Goal: Transaction & Acquisition: Purchase product/service

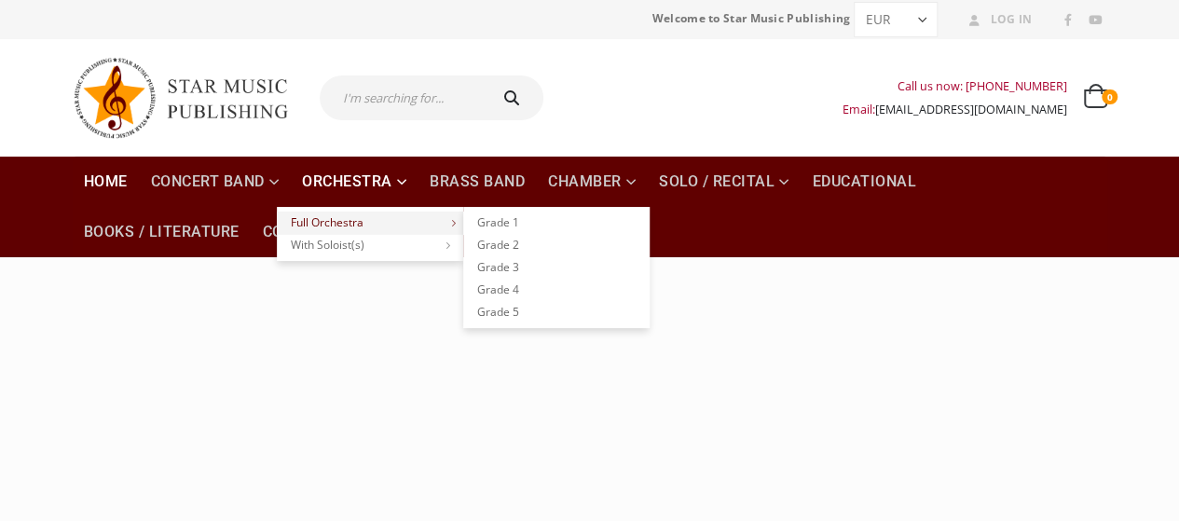
click at [336, 220] on link "Full Orchestra" at bounding box center [370, 223] width 186 height 22
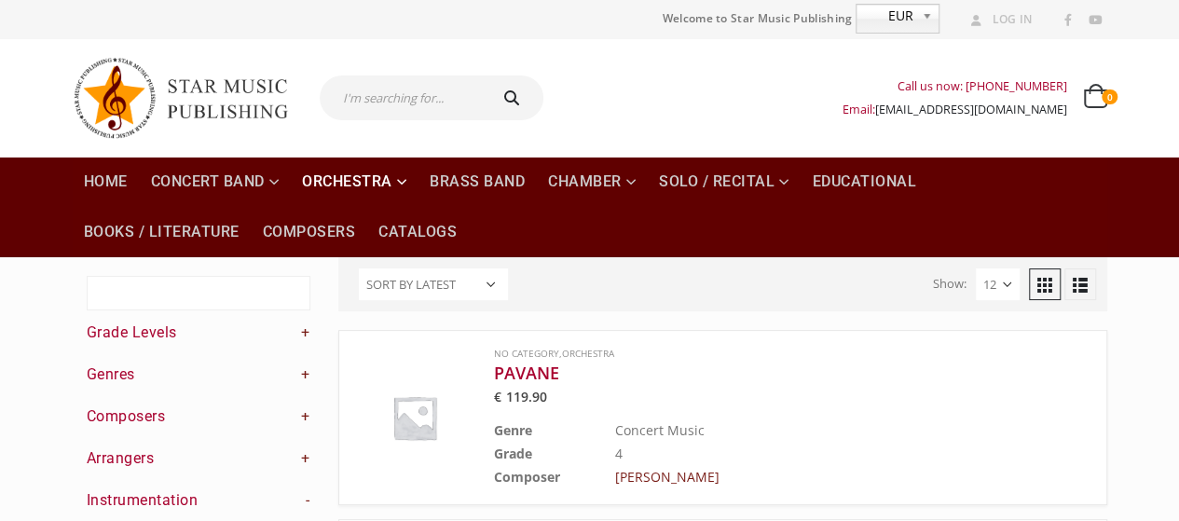
click at [988, 287] on select "12 24 36" at bounding box center [998, 284] width 44 height 32
select select "36"
click at [976, 268] on select "12 24 36" at bounding box center [998, 284] width 44 height 32
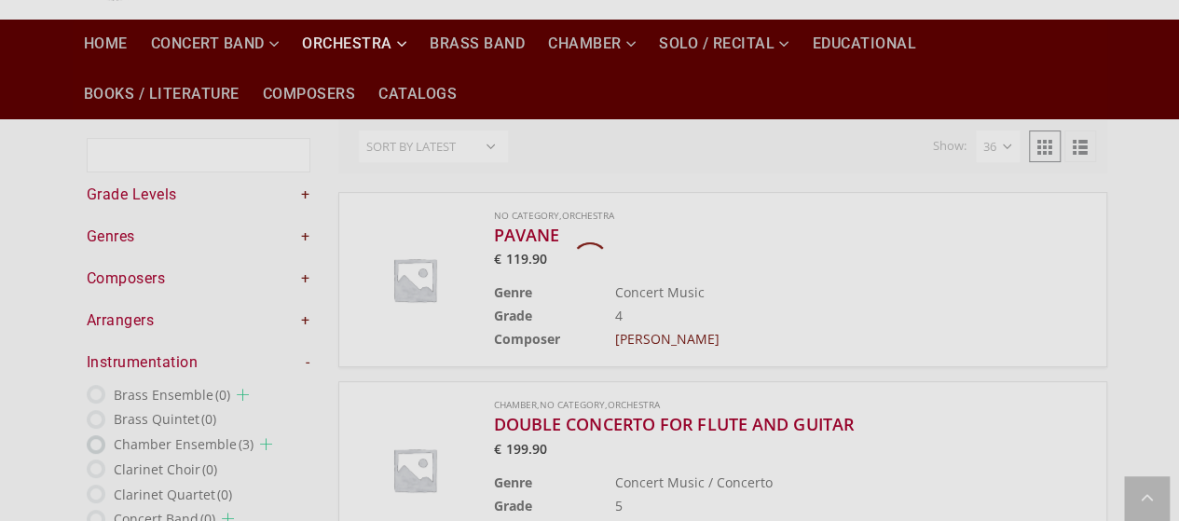
scroll to position [158, 0]
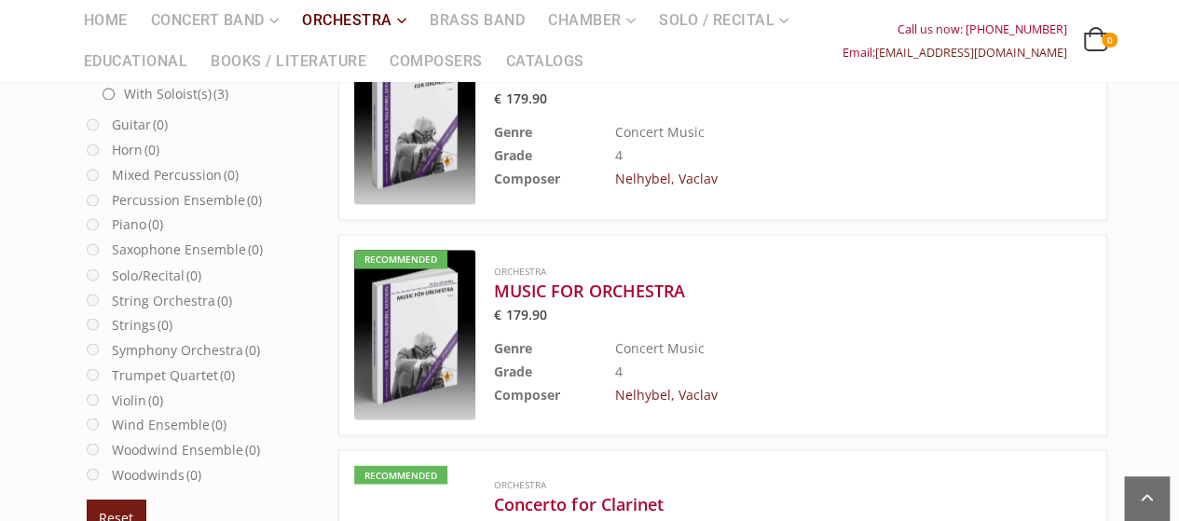
scroll to position [1537, 0]
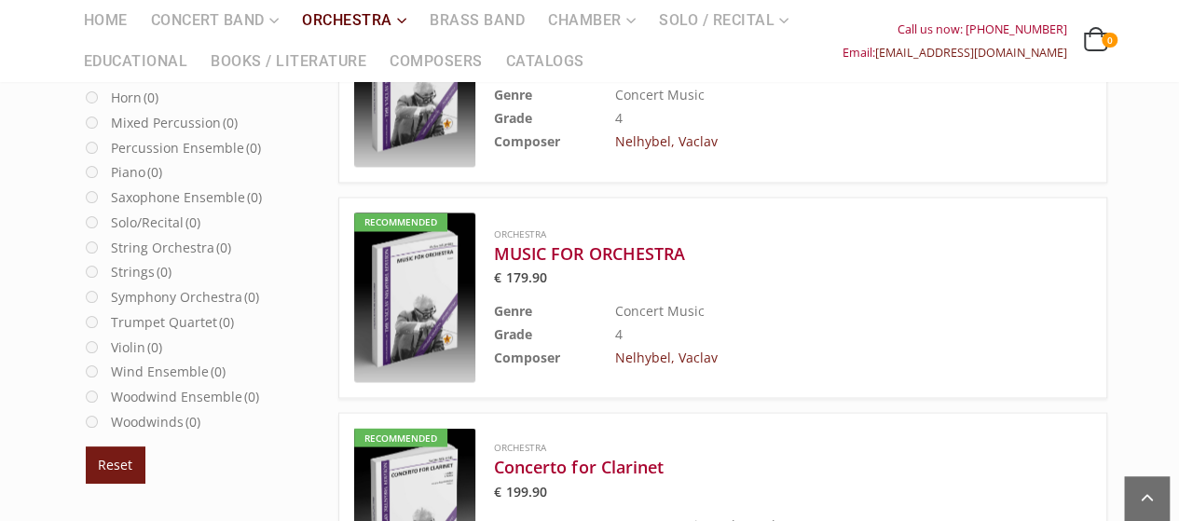
click at [858, 298] on td "Concert Music" at bounding box center [806, 309] width 383 height 23
click at [641, 247] on h3 "MUSIC FOR ORCHESTRA" at bounding box center [746, 252] width 504 height 22
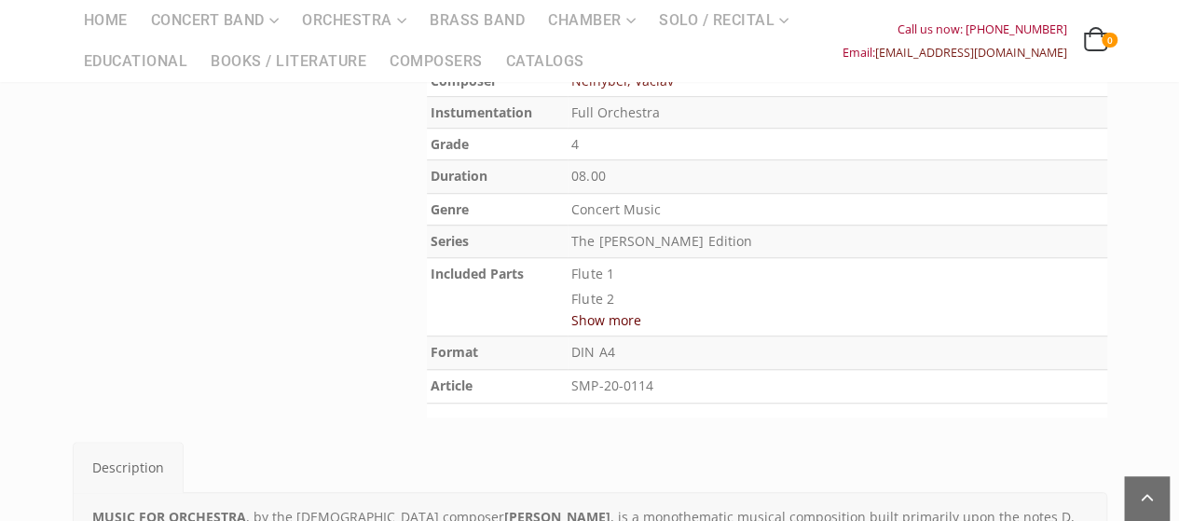
scroll to position [596, 0]
click at [626, 318] on button "Show more" at bounding box center [606, 318] width 70 height 23
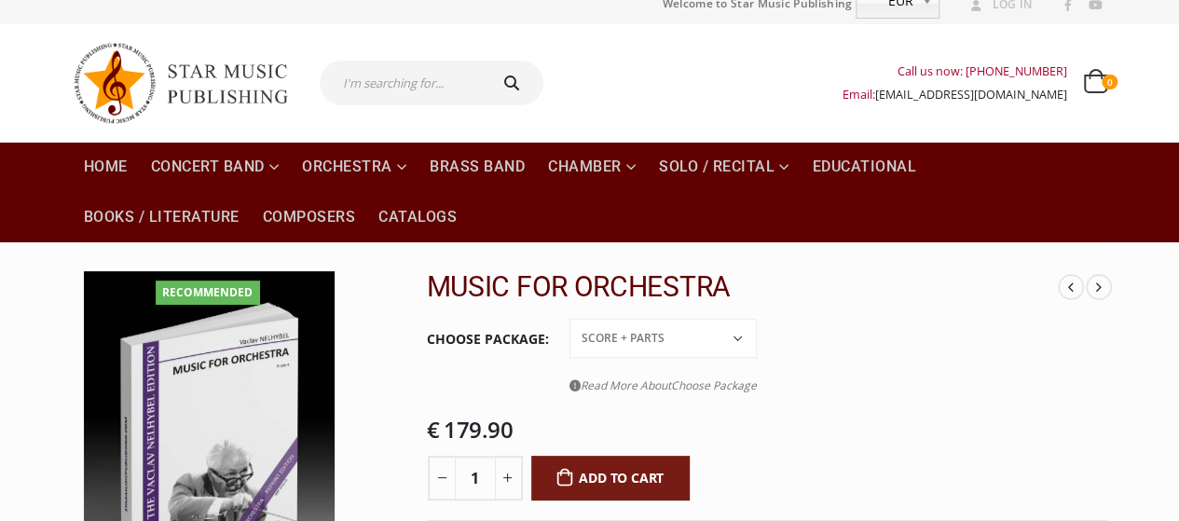
scroll to position [0, 0]
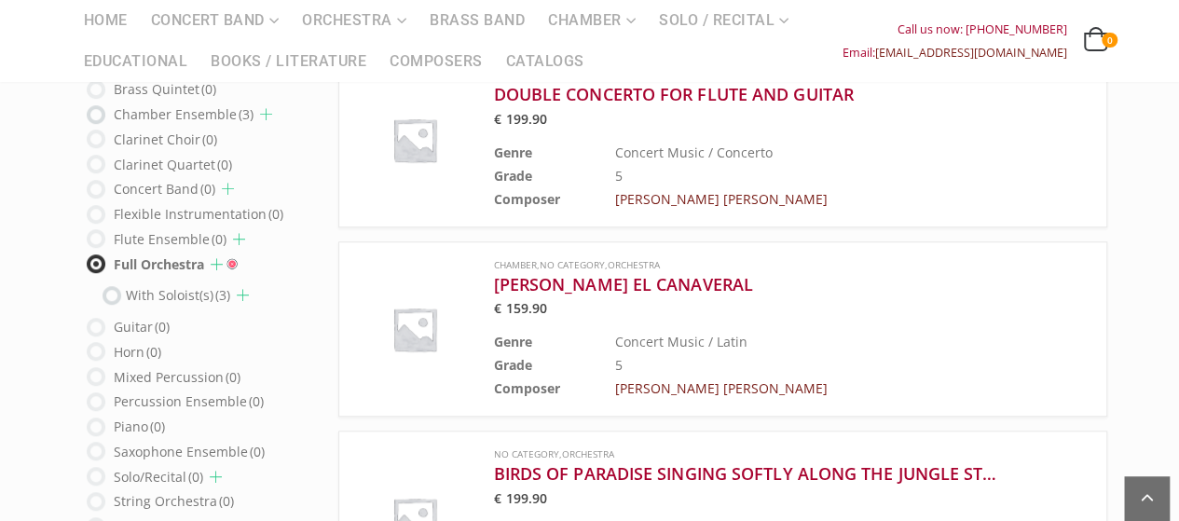
scroll to position [509, 0]
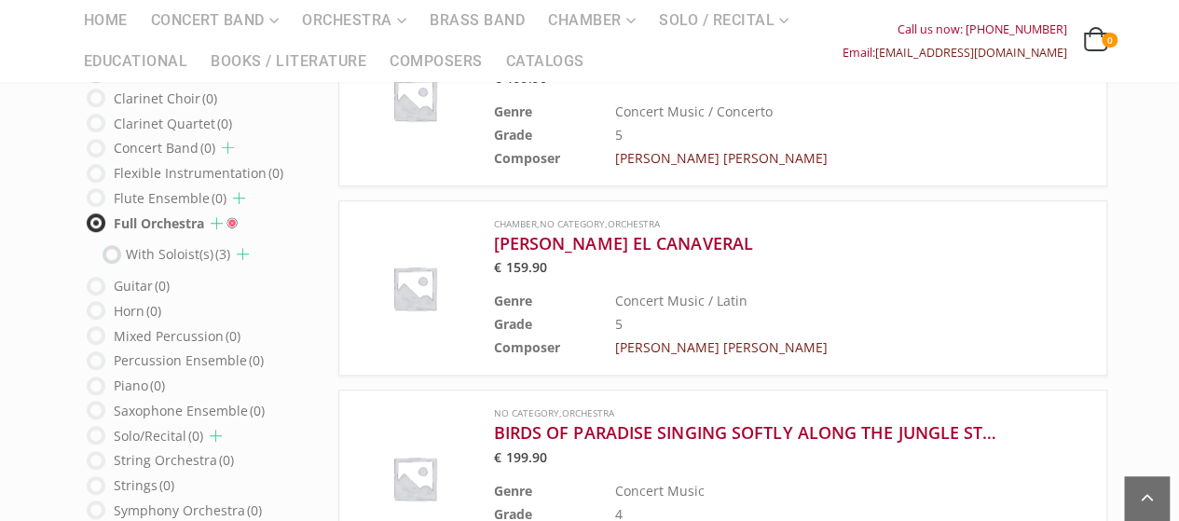
click at [216, 217] on span at bounding box center [217, 223] width 12 height 12
click at [217, 217] on span at bounding box center [217, 223] width 12 height 12
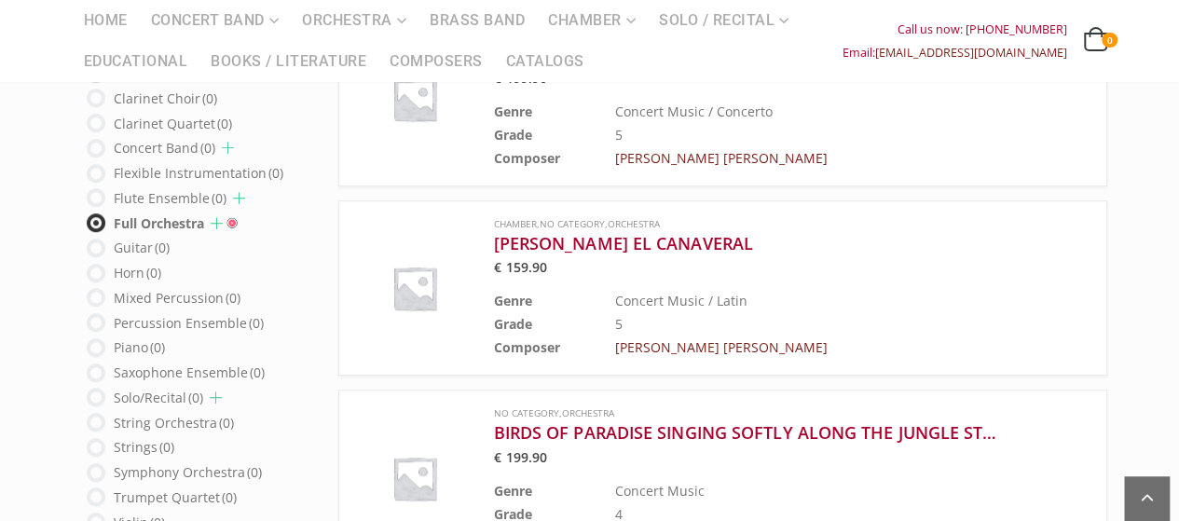
click at [217, 217] on span at bounding box center [217, 223] width 12 height 12
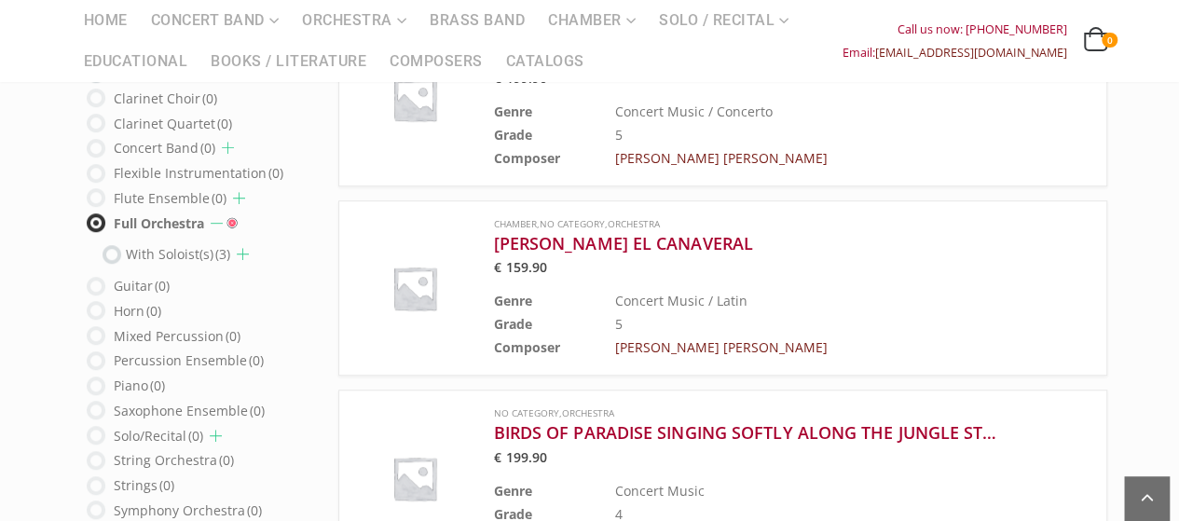
click at [217, 217] on span at bounding box center [217, 223] width 12 height 12
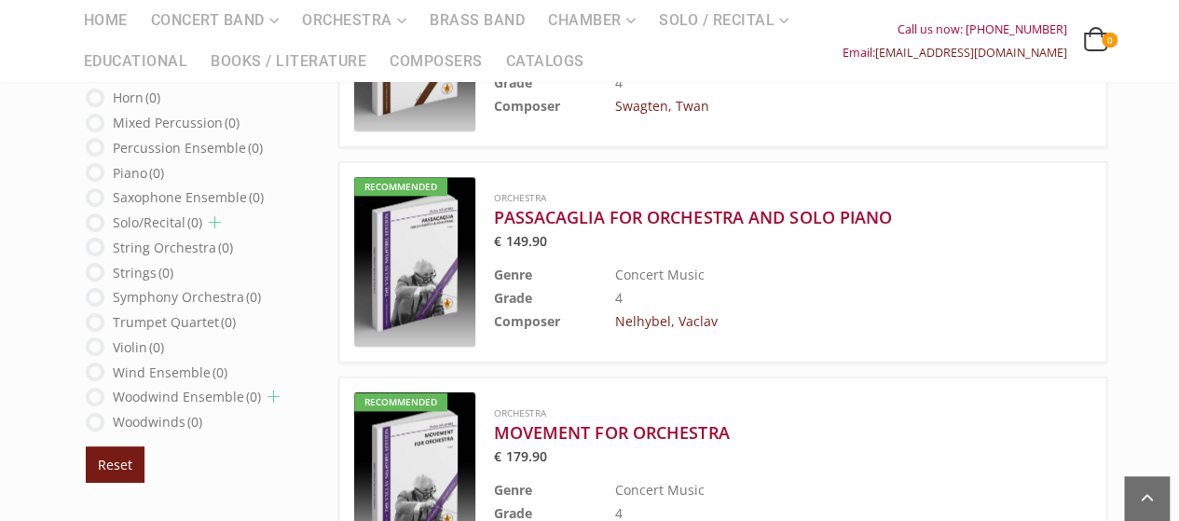
scroll to position [1180, 0]
